Goal: Information Seeking & Learning: Learn about a topic

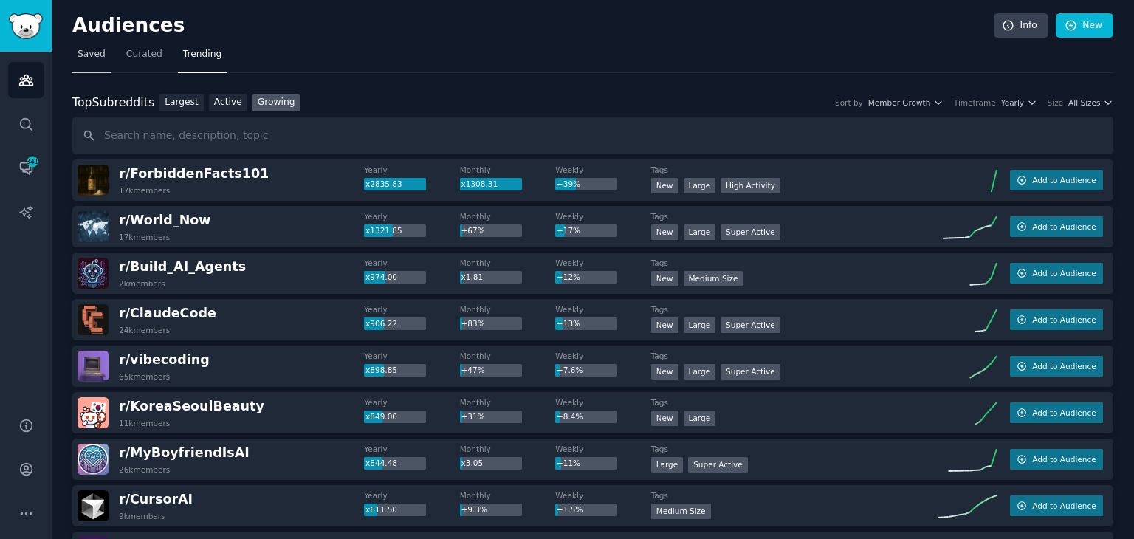
click at [100, 66] on link "Saved" at bounding box center [91, 58] width 38 height 30
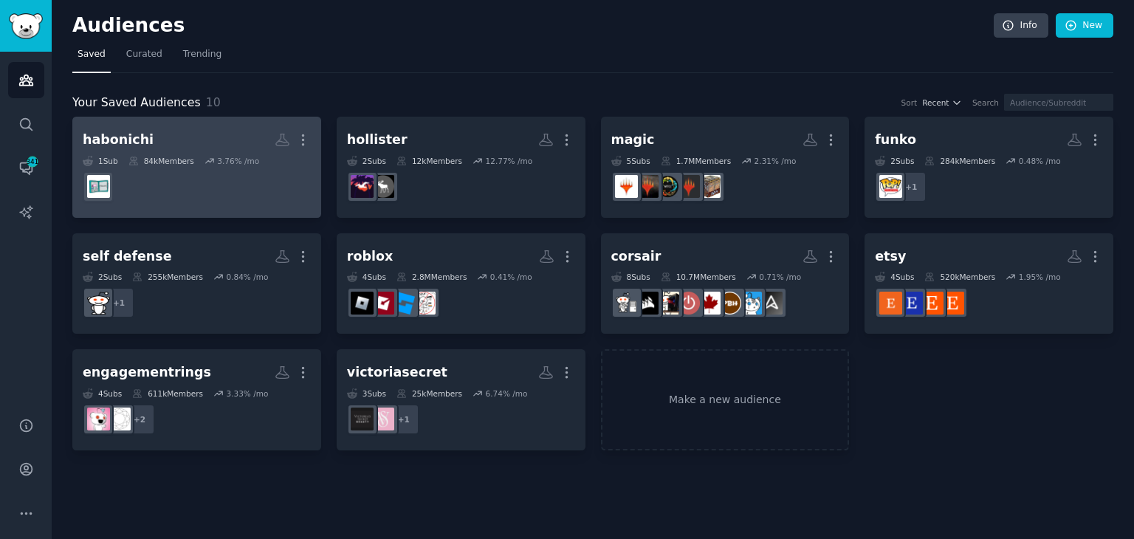
click at [203, 180] on dd at bounding box center [197, 186] width 228 height 41
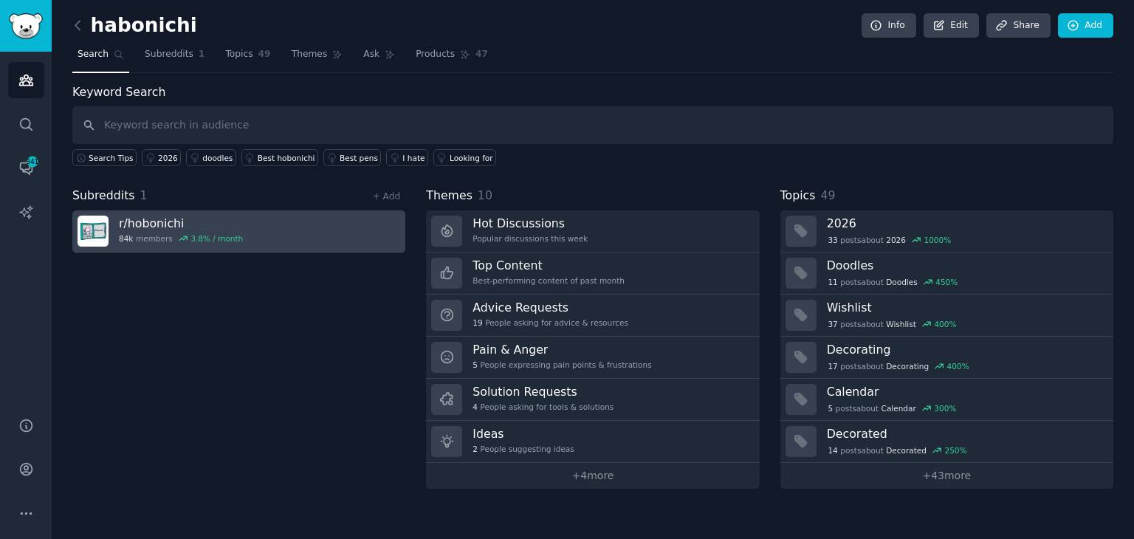
click at [194, 234] on div "3.8 % / month" at bounding box center [217, 238] width 52 height 10
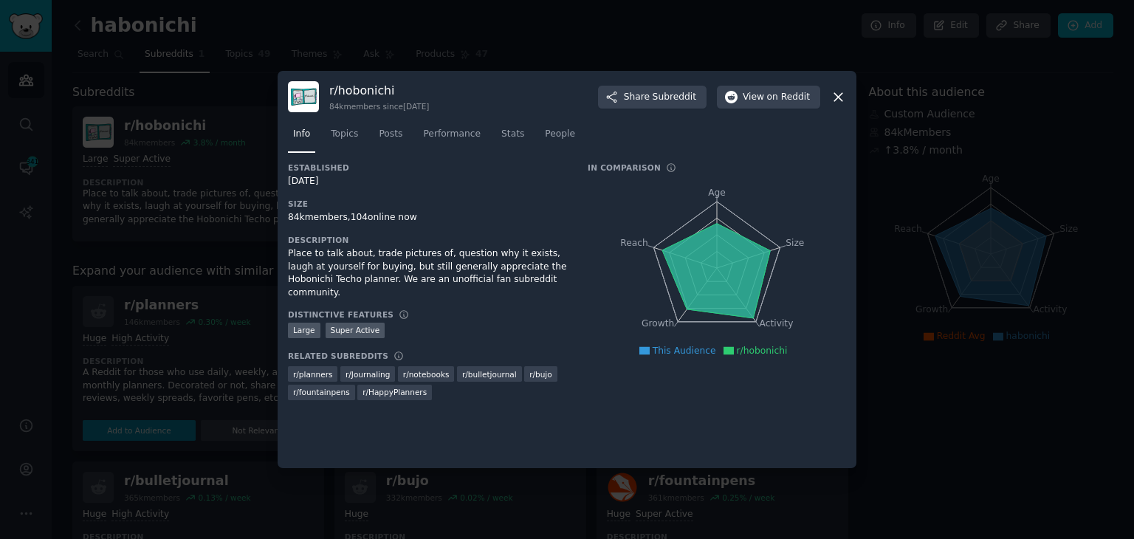
click at [522, 137] on nav "Info Topics Posts Performance Stats People" at bounding box center [567, 138] width 558 height 30
click at [504, 138] on span "Stats" at bounding box center [512, 134] width 23 height 13
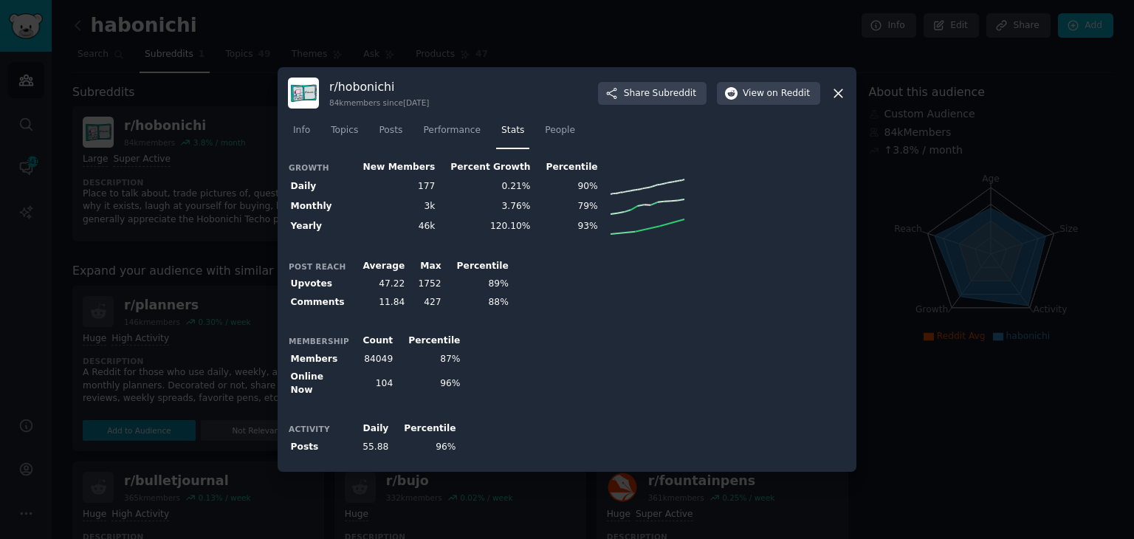
click at [841, 97] on icon at bounding box center [839, 94] width 16 height 16
